Goal: Task Accomplishment & Management: Complete application form

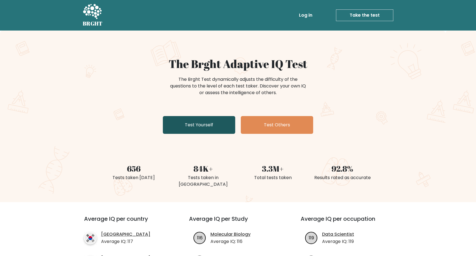
click at [206, 126] on link "Test Yourself" at bounding box center [199, 125] width 72 height 18
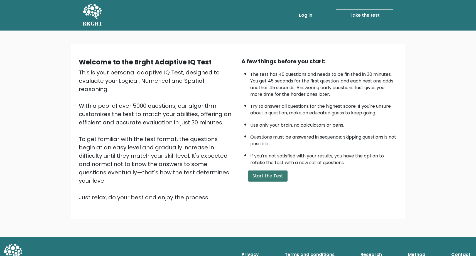
click at [268, 182] on button "Start the Test" at bounding box center [267, 176] width 39 height 11
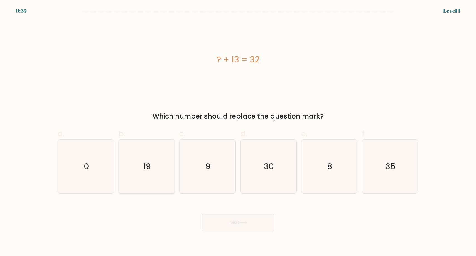
click at [154, 172] on icon "19" at bounding box center [147, 167] width 54 height 54
click at [238, 132] on input "b. 19" at bounding box center [238, 130] width 0 height 4
radio input "true"
click at [248, 225] on button "Next" at bounding box center [238, 223] width 72 height 18
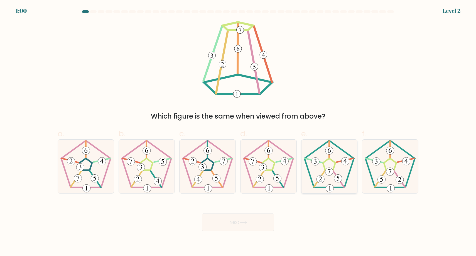
click at [332, 169] on 180 at bounding box center [329, 172] width 8 height 8
click at [238, 132] on input "e." at bounding box center [238, 130] width 0 height 4
radio input "true"
click at [250, 219] on button "Next" at bounding box center [238, 223] width 72 height 18
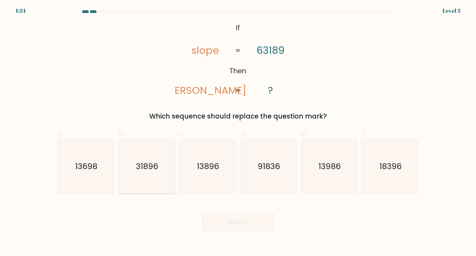
click at [145, 177] on icon "31896" at bounding box center [147, 167] width 54 height 54
click at [238, 132] on input "b. 31896" at bounding box center [238, 130] width 0 height 4
radio input "true"
click at [253, 226] on button "Next" at bounding box center [238, 223] width 72 height 18
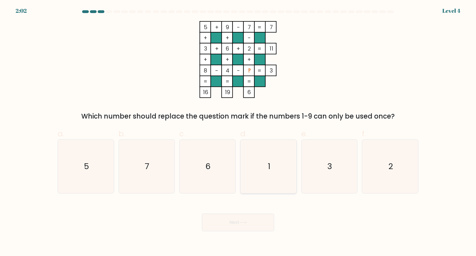
click at [275, 166] on icon "1" at bounding box center [268, 167] width 54 height 54
click at [238, 132] on input "d. 1" at bounding box center [238, 130] width 0 height 4
radio input "true"
click at [256, 224] on button "Next" at bounding box center [238, 223] width 72 height 18
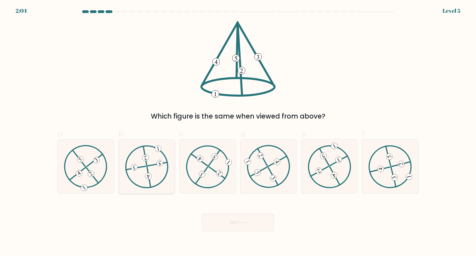
click at [144, 174] on icon at bounding box center [146, 166] width 43 height 43
click at [238, 132] on input "b." at bounding box center [238, 130] width 0 height 4
radio input "true"
click at [249, 220] on button "Next" at bounding box center [238, 223] width 72 height 18
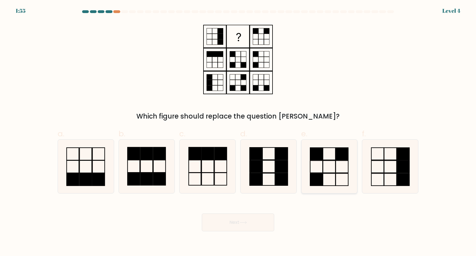
click at [339, 154] on rect at bounding box center [341, 154] width 13 height 12
click at [238, 132] on input "e." at bounding box center [238, 130] width 0 height 4
radio input "true"
click at [252, 222] on button "Next" at bounding box center [238, 223] width 72 height 18
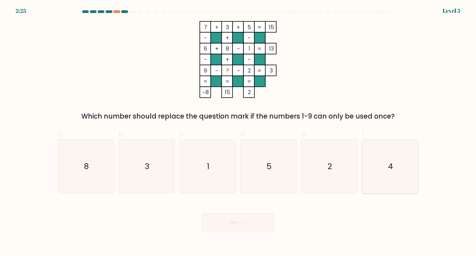
click at [398, 180] on icon "4" at bounding box center [390, 167] width 54 height 54
click at [238, 132] on input "f. 4" at bounding box center [238, 130] width 0 height 4
radio input "true"
click at [257, 219] on button "Next" at bounding box center [238, 223] width 72 height 18
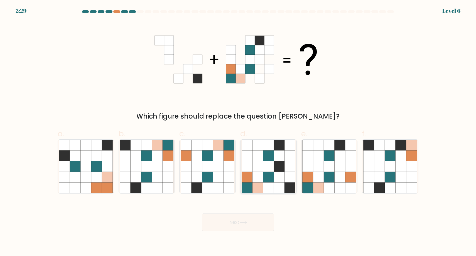
click at [268, 175] on icon at bounding box center [268, 177] width 11 height 11
click at [238, 132] on input "d." at bounding box center [238, 130] width 0 height 4
radio input "true"
click at [247, 222] on icon at bounding box center [243, 222] width 8 height 3
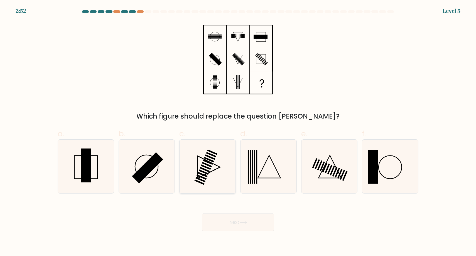
click at [204, 166] on icon at bounding box center [207, 167] width 54 height 54
click at [238, 132] on input "c." at bounding box center [238, 130] width 0 height 4
radio input "true"
click at [260, 226] on button "Next" at bounding box center [238, 223] width 72 height 18
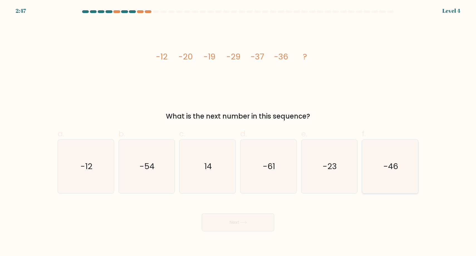
click at [391, 172] on text "-46" at bounding box center [390, 166] width 15 height 11
click at [238, 132] on input "f. -46" at bounding box center [238, 130] width 0 height 4
radio input "true"
click at [245, 222] on icon at bounding box center [243, 222] width 8 height 3
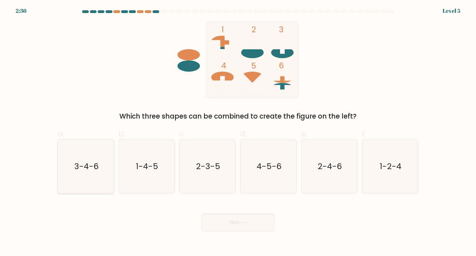
click at [79, 170] on text "3-4-6" at bounding box center [86, 166] width 24 height 11
click at [238, 132] on input "a. 3-4-6" at bounding box center [238, 130] width 0 height 4
radio input "true"
click at [247, 224] on icon at bounding box center [243, 222] width 8 height 3
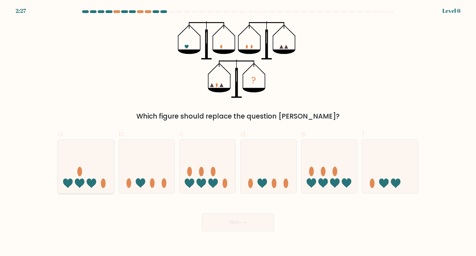
click at [76, 174] on icon at bounding box center [86, 167] width 56 height 46
click at [238, 132] on input "a." at bounding box center [238, 130] width 0 height 4
radio input "true"
click at [231, 225] on button "Next" at bounding box center [238, 223] width 72 height 18
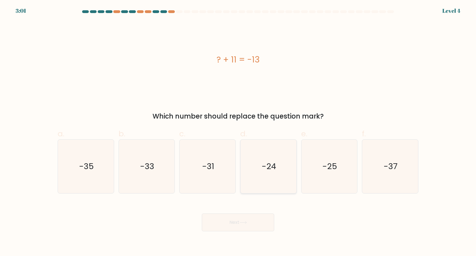
click at [260, 165] on icon "-24" at bounding box center [268, 167] width 54 height 54
click at [238, 132] on input "d. -24" at bounding box center [238, 130] width 0 height 4
radio input "true"
click at [241, 219] on button "Next" at bounding box center [238, 223] width 72 height 18
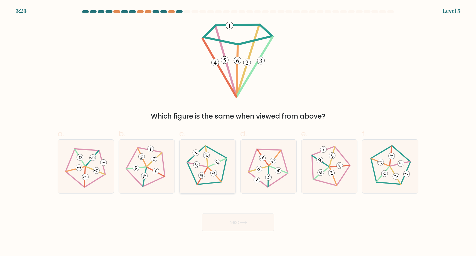
click at [209, 170] on icon at bounding box center [207, 166] width 43 height 43
click at [238, 132] on input "c." at bounding box center [238, 130] width 0 height 4
radio input "true"
click at [247, 222] on icon at bounding box center [243, 222] width 8 height 3
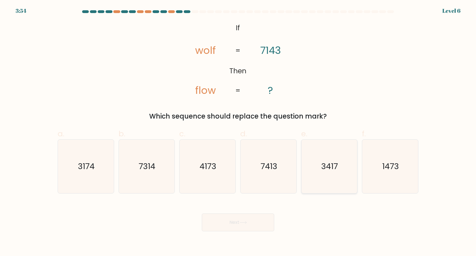
click at [330, 166] on text "3417" at bounding box center [329, 166] width 17 height 11
click at [238, 132] on input "e. 3417" at bounding box center [238, 130] width 0 height 4
radio input "true"
click at [249, 219] on button "Next" at bounding box center [238, 223] width 72 height 18
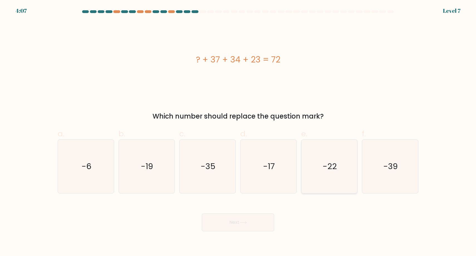
click at [334, 165] on text "-22" at bounding box center [329, 166] width 14 height 11
click at [238, 132] on input "e. -22" at bounding box center [238, 130] width 0 height 4
radio input "true"
click at [218, 228] on button "Next" at bounding box center [238, 223] width 72 height 18
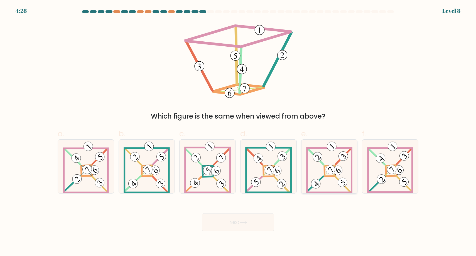
click at [328, 177] on icon at bounding box center [329, 167] width 46 height 54
click at [238, 132] on input "e." at bounding box center [238, 130] width 0 height 4
radio input "true"
click at [237, 227] on button "Next" at bounding box center [238, 223] width 72 height 18
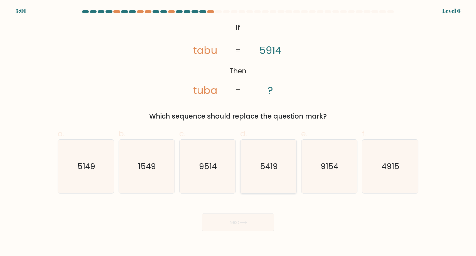
click at [272, 175] on icon "5419" at bounding box center [268, 167] width 54 height 54
click at [238, 132] on input "d. 5419" at bounding box center [238, 130] width 0 height 4
radio input "true"
click at [235, 227] on button "Next" at bounding box center [238, 223] width 72 height 18
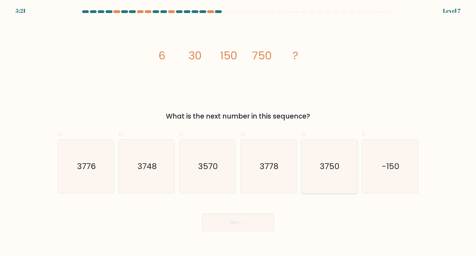
click at [337, 172] on text "3750" at bounding box center [330, 166] width 20 height 11
click at [238, 132] on input "e. 3750" at bounding box center [238, 130] width 0 height 4
radio input "true"
click at [259, 224] on button "Next" at bounding box center [238, 223] width 72 height 18
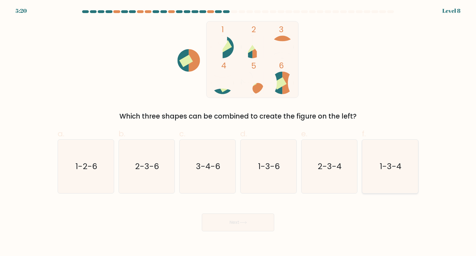
click at [391, 172] on text "1-3-4" at bounding box center [391, 166] width 22 height 11
click at [238, 132] on input "f. 1-3-4" at bounding box center [238, 130] width 0 height 4
radio input "true"
click at [235, 225] on button "Next" at bounding box center [238, 223] width 72 height 18
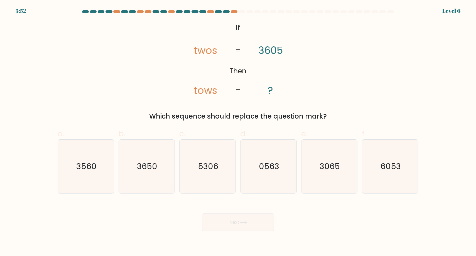
click at [219, 199] on form "If ?" at bounding box center [238, 120] width 476 height 221
click at [333, 173] on icon "3065" at bounding box center [329, 167] width 54 height 54
click at [238, 132] on input "e. 3065" at bounding box center [238, 130] width 0 height 4
radio input "true"
click at [245, 227] on button "Next" at bounding box center [238, 223] width 72 height 18
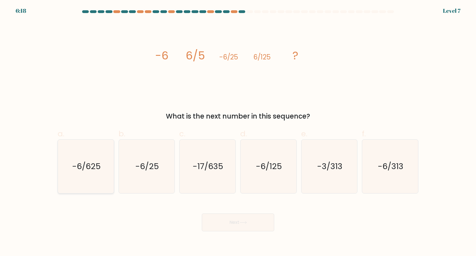
click at [88, 167] on text "-6/625" at bounding box center [86, 166] width 29 height 11
click at [238, 132] on input "a. -6/625" at bounding box center [238, 130] width 0 height 4
radio input "true"
click at [246, 222] on icon at bounding box center [243, 222] width 8 height 3
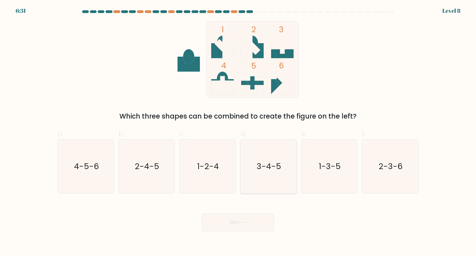
click at [269, 179] on icon "3-4-5" at bounding box center [268, 167] width 54 height 54
click at [238, 132] on input "d. 3-4-5" at bounding box center [238, 130] width 0 height 4
radio input "true"
click at [241, 226] on button "Next" at bounding box center [238, 223] width 72 height 18
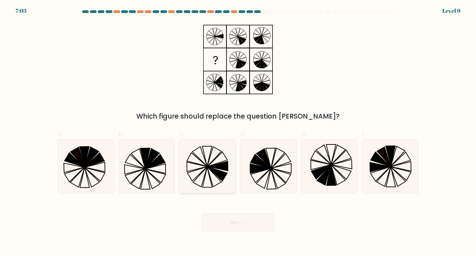
click at [211, 171] on icon at bounding box center [214, 177] width 14 height 20
click at [238, 132] on input "c." at bounding box center [238, 130] width 0 height 4
radio input "true"
click at [228, 221] on button "Next" at bounding box center [238, 223] width 72 height 18
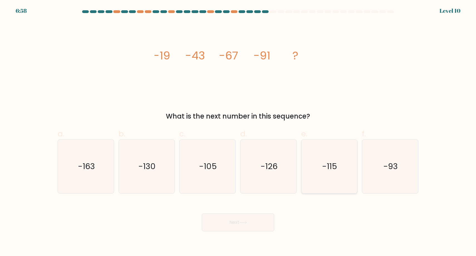
click at [324, 183] on icon "-115" at bounding box center [329, 167] width 54 height 54
click at [238, 132] on input "e. -115" at bounding box center [238, 130] width 0 height 4
radio input "true"
click at [250, 223] on button "Next" at bounding box center [238, 223] width 72 height 18
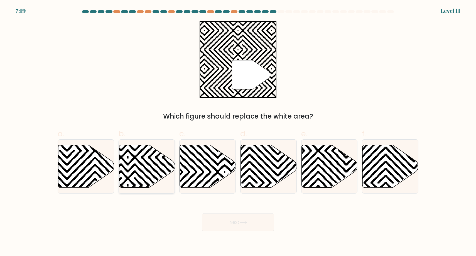
click at [148, 166] on icon at bounding box center [147, 166] width 56 height 43
click at [238, 132] on input "b." at bounding box center [238, 130] width 0 height 4
radio input "true"
click at [244, 226] on button "Next" at bounding box center [238, 223] width 72 height 18
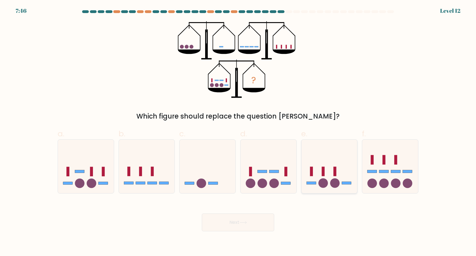
click at [337, 166] on icon at bounding box center [329, 167] width 56 height 46
click at [238, 132] on input "e." at bounding box center [238, 130] width 0 height 4
radio input "true"
click at [246, 223] on icon at bounding box center [242, 223] width 7 height 3
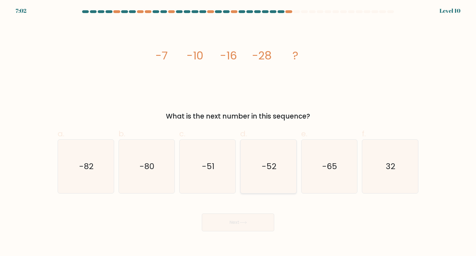
click at [269, 181] on icon "-52" at bounding box center [268, 167] width 54 height 54
click at [238, 132] on input "d. -52" at bounding box center [238, 130] width 0 height 4
radio input "true"
click at [231, 221] on button "Next" at bounding box center [238, 223] width 72 height 18
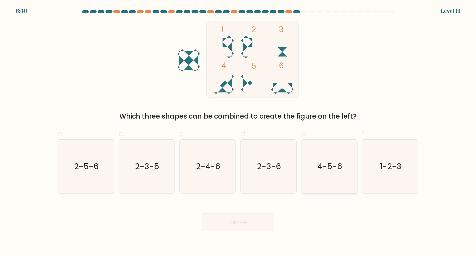
click at [333, 171] on text "4-5-6" at bounding box center [329, 166] width 25 height 11
click at [238, 132] on input "e. 4-5-6" at bounding box center [238, 130] width 0 height 4
radio input "true"
click at [250, 219] on button "Next" at bounding box center [238, 223] width 72 height 18
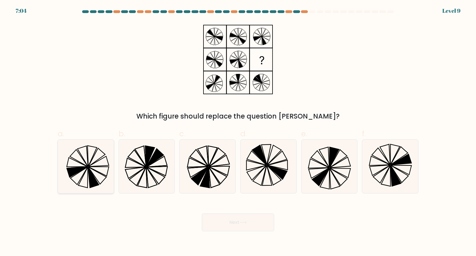
click at [86, 170] on icon at bounding box center [82, 177] width 9 height 21
click at [238, 132] on input "a." at bounding box center [238, 130] width 0 height 4
radio input "true"
click at [261, 168] on icon at bounding box center [268, 167] width 54 height 54
click at [238, 132] on input "d." at bounding box center [238, 130] width 0 height 4
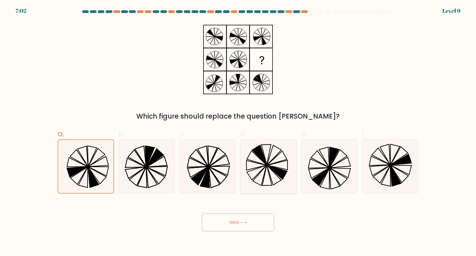
radio input "true"
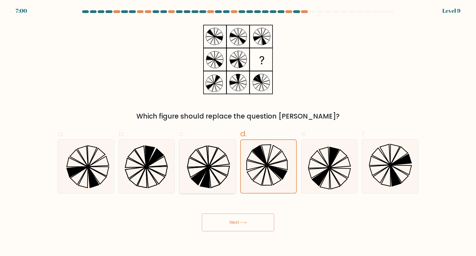
click at [210, 176] on icon at bounding box center [207, 167] width 54 height 54
click at [238, 132] on input "c." at bounding box center [238, 130] width 0 height 4
radio input "true"
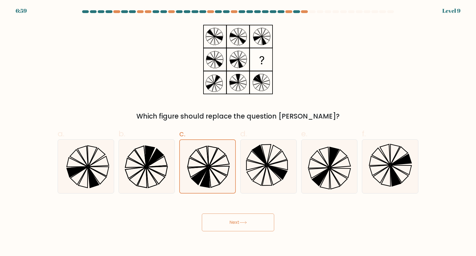
click at [254, 224] on button "Next" at bounding box center [238, 223] width 72 height 18
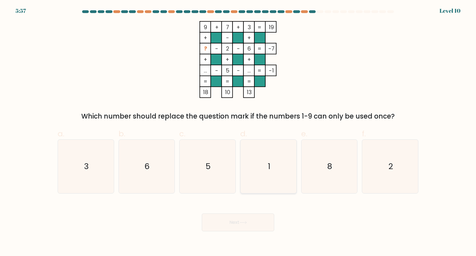
click at [265, 177] on icon "1" at bounding box center [268, 167] width 54 height 54
click at [238, 132] on input "d. 1" at bounding box center [238, 130] width 0 height 4
radio input "true"
click at [231, 231] on button "Next" at bounding box center [238, 223] width 72 height 18
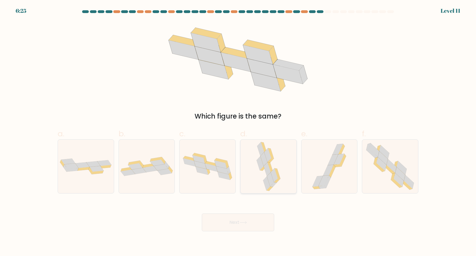
click at [260, 160] on icon at bounding box center [259, 164] width 7 height 14
click at [238, 132] on input "d." at bounding box center [238, 130] width 0 height 4
radio input "true"
click at [236, 228] on button "Next" at bounding box center [238, 223] width 72 height 18
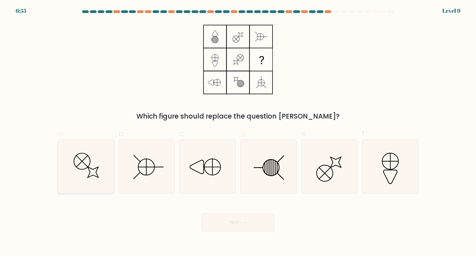
click at [93, 170] on icon at bounding box center [86, 167] width 54 height 54
click at [238, 132] on input "a." at bounding box center [238, 130] width 0 height 4
radio input "true"
click at [256, 226] on button "Next" at bounding box center [238, 223] width 72 height 18
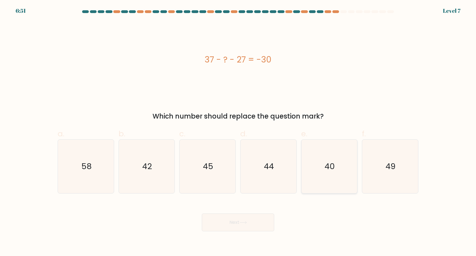
click at [341, 165] on icon "40" at bounding box center [329, 167] width 54 height 54
click at [238, 132] on input "e. 40" at bounding box center [238, 130] width 0 height 4
radio input "true"
click at [255, 224] on button "Next" at bounding box center [238, 223] width 72 height 18
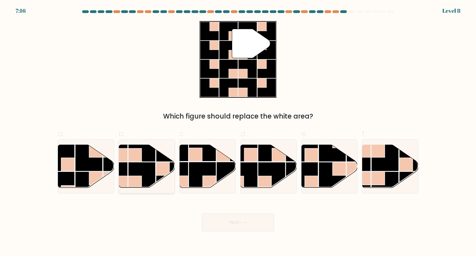
click at [135, 170] on rect at bounding box center [141, 175] width 27 height 27
click at [238, 132] on input "b." at bounding box center [238, 130] width 0 height 4
radio input "true"
click at [246, 224] on icon at bounding box center [243, 222] width 8 height 3
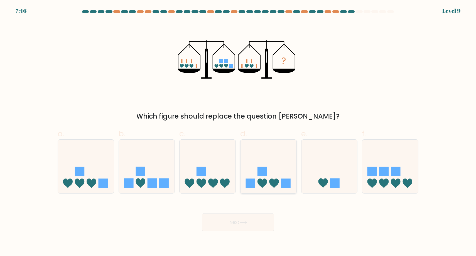
click at [259, 182] on icon at bounding box center [261, 183] width 9 height 9
click at [238, 132] on input "d." at bounding box center [238, 130] width 0 height 4
radio input "true"
click at [217, 226] on button "Next" at bounding box center [238, 223] width 72 height 18
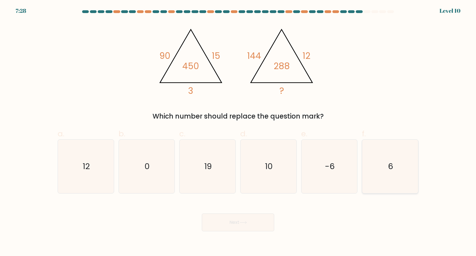
click at [395, 176] on icon "6" at bounding box center [390, 167] width 54 height 54
click at [238, 132] on input "f. 6" at bounding box center [238, 130] width 0 height 4
radio input "true"
click at [232, 224] on button "Next" at bounding box center [238, 223] width 72 height 18
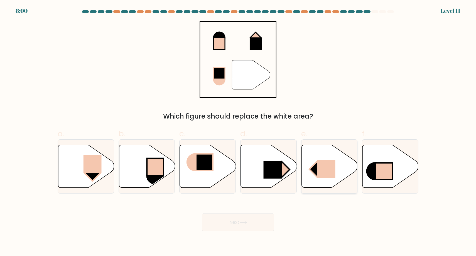
click at [328, 174] on rect at bounding box center [325, 169] width 18 height 18
click at [238, 132] on input "e." at bounding box center [238, 130] width 0 height 4
radio input "true"
click at [89, 160] on rect at bounding box center [92, 164] width 18 height 18
click at [238, 132] on input "a." at bounding box center [238, 130] width 0 height 4
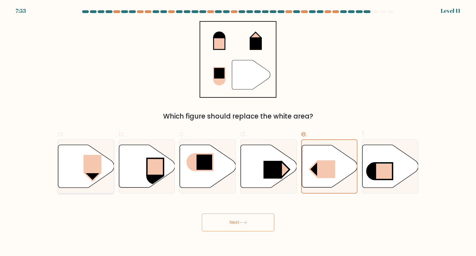
radio input "true"
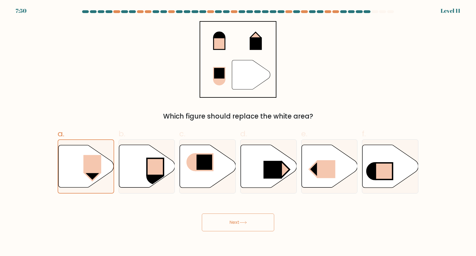
click at [229, 221] on button "Next" at bounding box center [238, 223] width 72 height 18
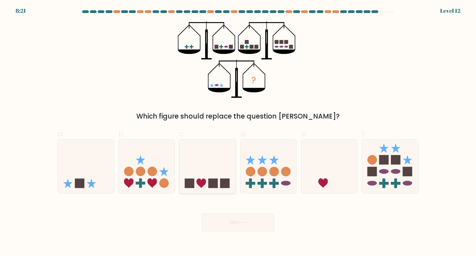
click at [196, 177] on icon at bounding box center [207, 167] width 56 height 46
click at [238, 132] on input "c." at bounding box center [238, 130] width 0 height 4
radio input "true"
click at [239, 219] on button "Next" at bounding box center [238, 223] width 72 height 18
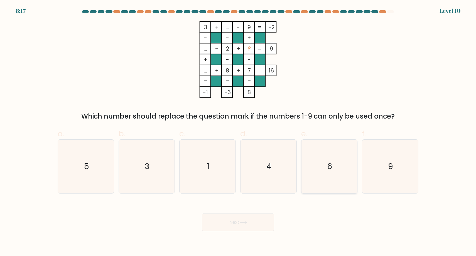
click at [330, 156] on icon "6" at bounding box center [329, 167] width 54 height 54
click at [238, 132] on input "e. 6" at bounding box center [238, 130] width 0 height 4
radio input "true"
click at [233, 221] on button "Next" at bounding box center [238, 223] width 72 height 18
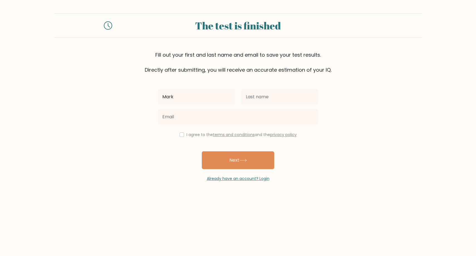
type input "Mark"
type input "B"
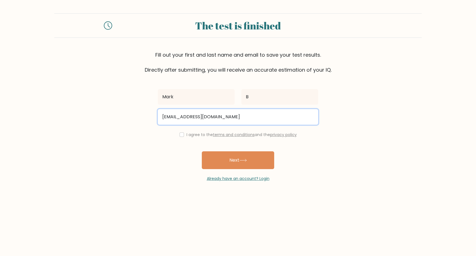
type input "baldric1991@yahoo.co.uk"
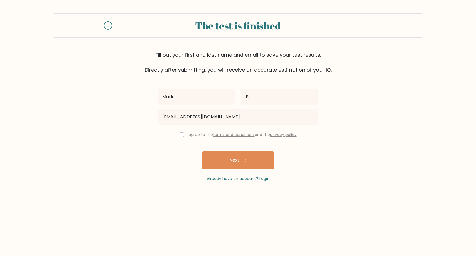
click at [179, 135] on input "checkbox" at bounding box center [181, 135] width 4 height 4
checkbox input "true"
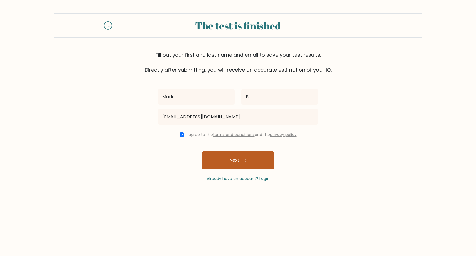
click at [239, 161] on button "Next" at bounding box center [238, 161] width 72 height 18
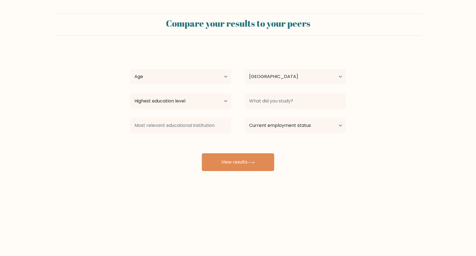
select select "GB"
select select "25_34"
select select "employed"
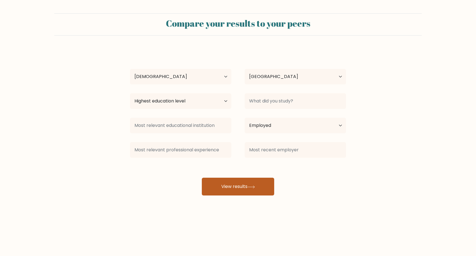
click at [240, 186] on button "View results" at bounding box center [238, 187] width 72 height 18
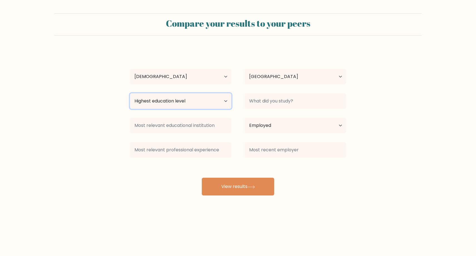
select select "occupation_specific"
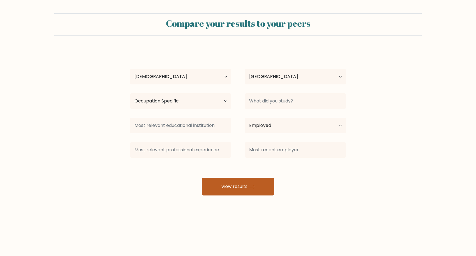
click at [230, 189] on button "View results" at bounding box center [238, 187] width 72 height 18
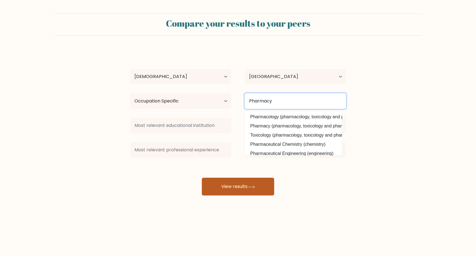
type input "Pharmacy"
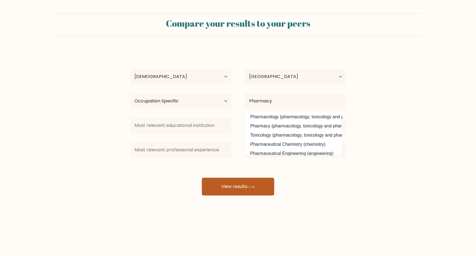
click at [228, 191] on button "View results" at bounding box center [238, 187] width 72 height 18
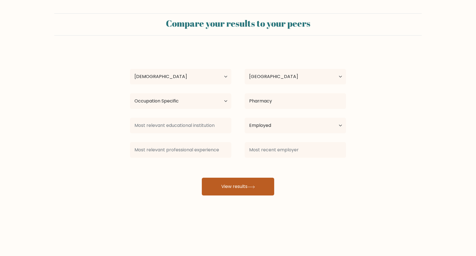
click at [228, 191] on button "View results" at bounding box center [238, 187] width 72 height 18
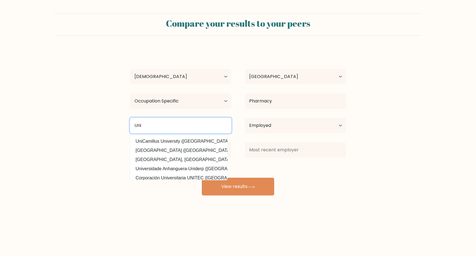
type input "Uni"
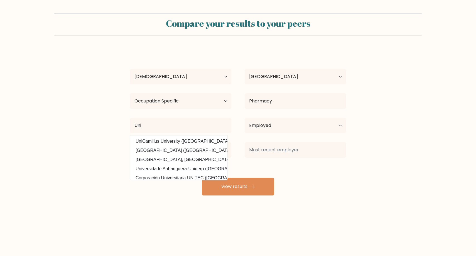
click at [293, 187] on div "Mark B Age Under 18 years old 18-24 years old 25-34 years old 35-44 years old 4…" at bounding box center [238, 122] width 222 height 147
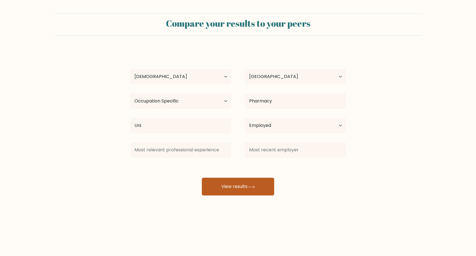
click at [212, 187] on button "View results" at bounding box center [238, 187] width 72 height 18
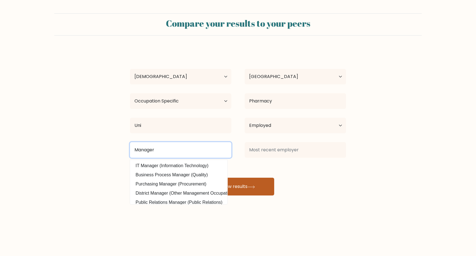
type input "Manager"
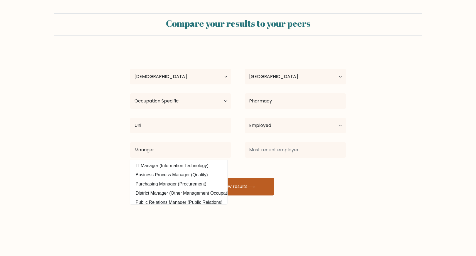
click at [221, 180] on button "View results" at bounding box center [238, 187] width 72 height 18
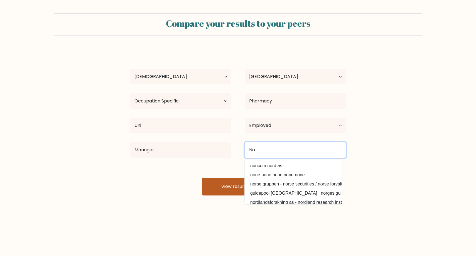
type input "No"
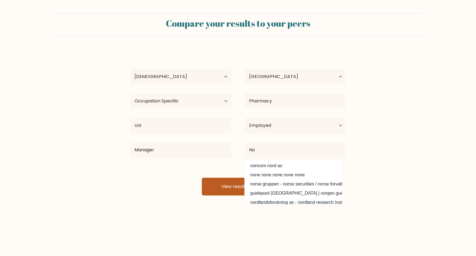
click at [227, 186] on button "View results" at bounding box center [238, 187] width 72 height 18
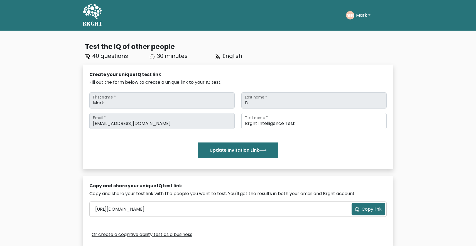
click at [369, 16] on button "Mark" at bounding box center [363, 15] width 18 height 7
click at [360, 45] on link "Settings" at bounding box center [368, 44] width 44 height 9
click at [364, 14] on button "Mark" at bounding box center [363, 15] width 18 height 7
click at [363, 28] on link "Dashboard" at bounding box center [368, 27] width 44 height 9
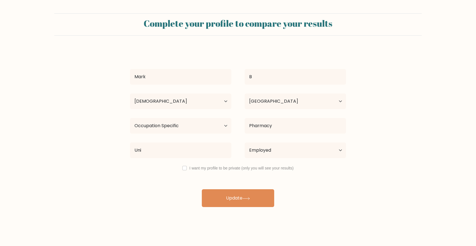
select select "25_34"
select select "GB"
select select "occupation_specific"
select select "employed"
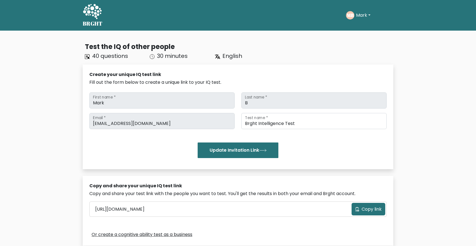
click at [365, 17] on button "Mark" at bounding box center [363, 15] width 18 height 7
click at [358, 37] on link "Profile" at bounding box center [368, 35] width 44 height 9
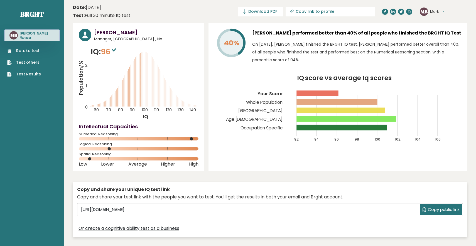
click at [444, 12] on button "Mark" at bounding box center [437, 12] width 14 height 6
click at [464, 8] on div "MB Mark Dashboard Profile Settings Logout" at bounding box center [442, 11] width 47 height 11
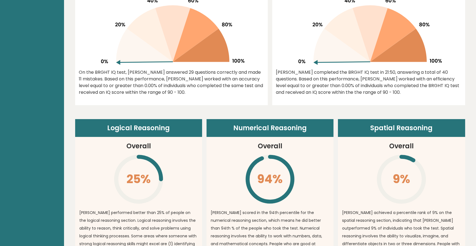
scroll to position [-1, 0]
